Goal: Find specific page/section: Find specific page/section

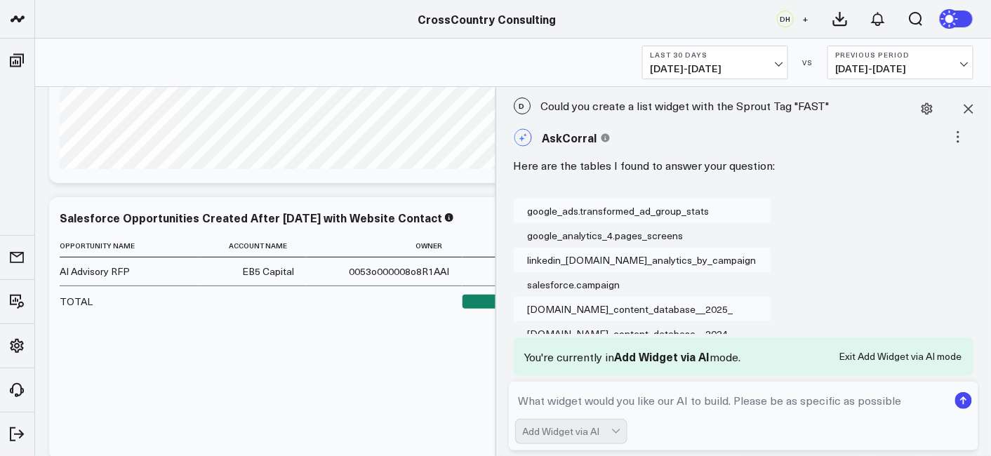
scroll to position [205, 0]
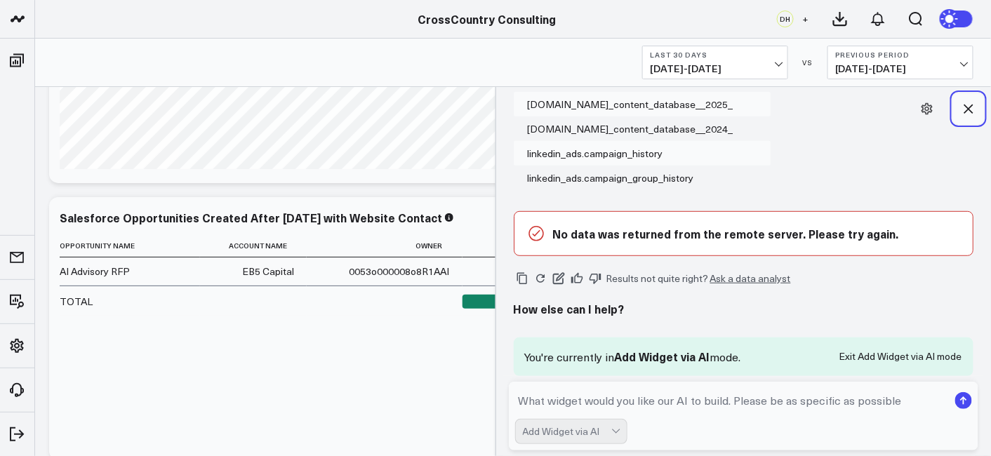
click at [968, 103] on icon at bounding box center [969, 109] width 14 height 14
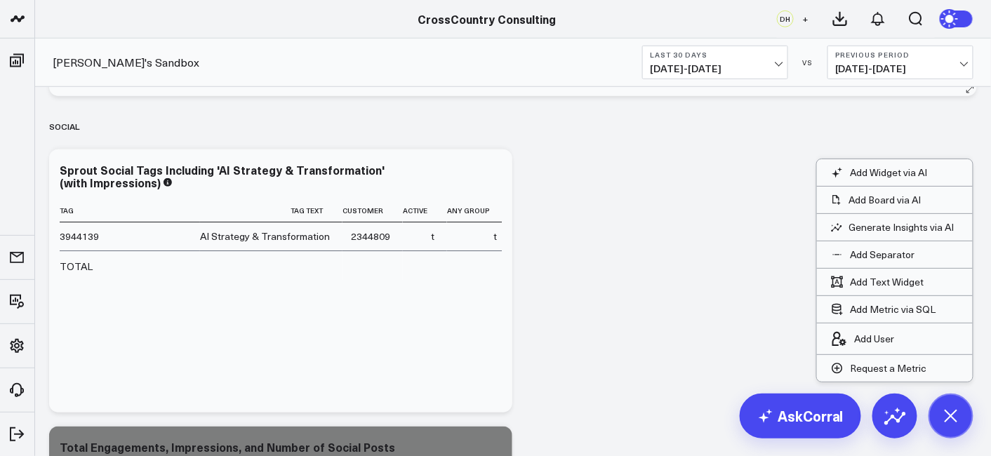
scroll to position [3991, 0]
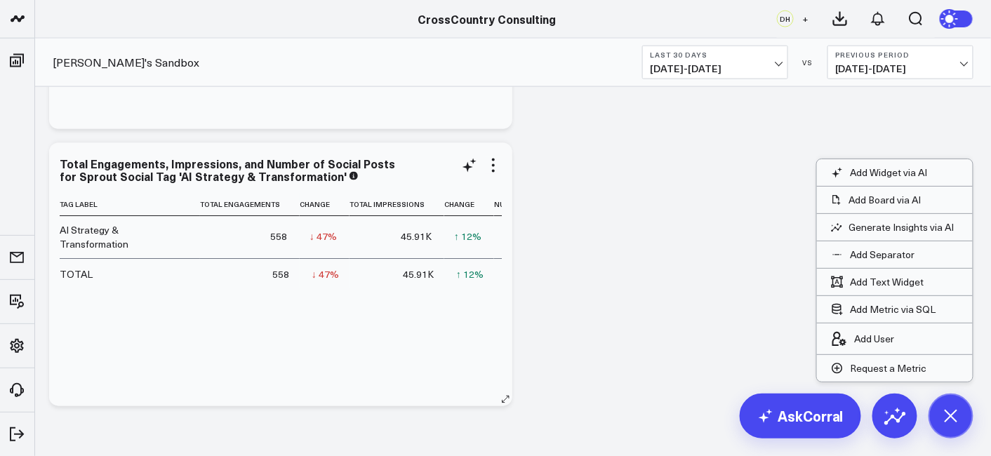
scroll to position [3966, 0]
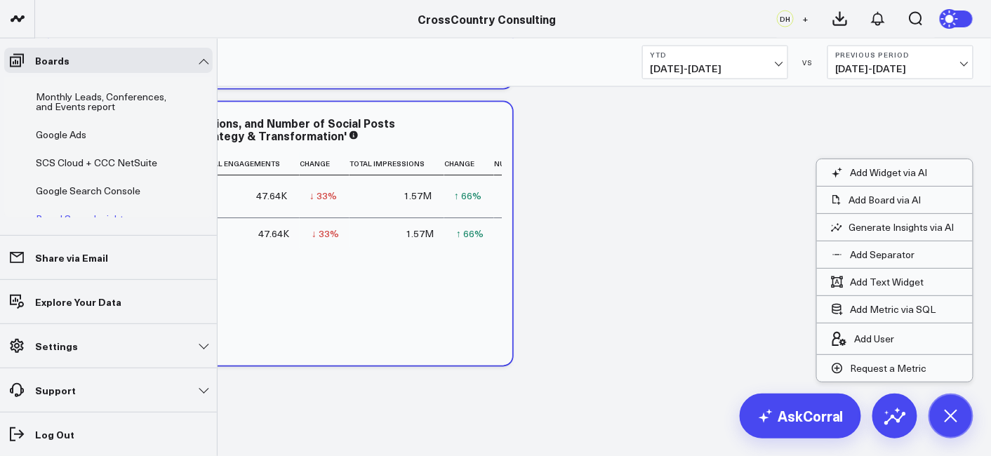
scroll to position [507, 0]
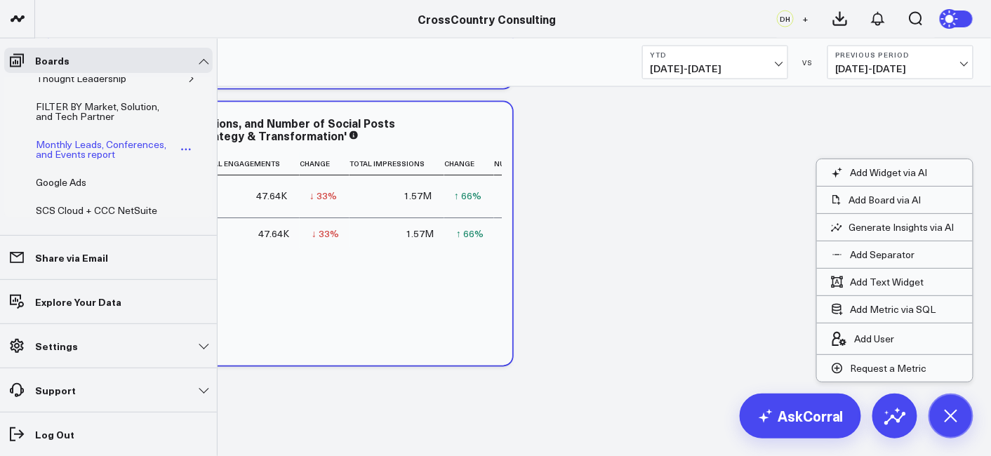
click at [72, 145] on div "Monthly Leads, Conferences, and Events report" at bounding box center [105, 149] width 147 height 27
